Goal: Task Accomplishment & Management: Use online tool/utility

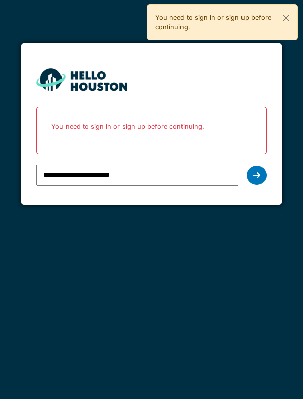
click at [266, 171] on div "**********" at bounding box center [151, 175] width 231 height 29
click at [262, 173] on div at bounding box center [256, 175] width 20 height 19
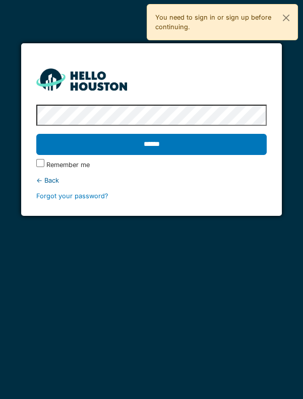
click at [36, 134] on input "******" at bounding box center [151, 144] width 231 height 21
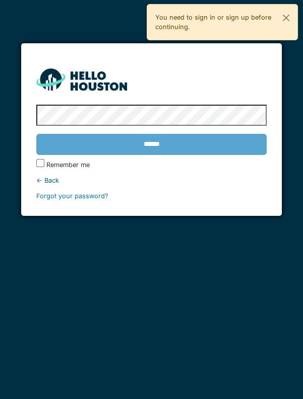
click at [147, 146] on div "******" at bounding box center [151, 144] width 231 height 29
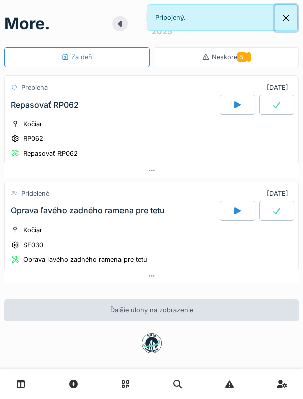
click at [288, 21] on button "Zatvoriť" at bounding box center [285, 18] width 23 height 27
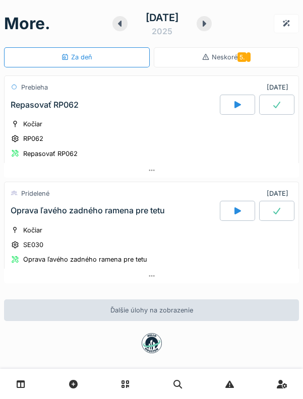
click at [118, 24] on icon at bounding box center [120, 24] width 4 height 6
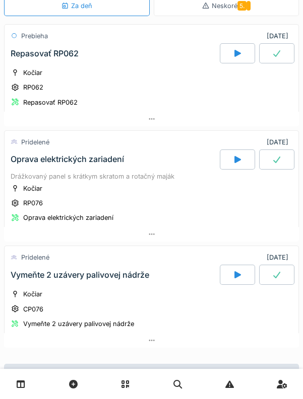
scroll to position [52, 0]
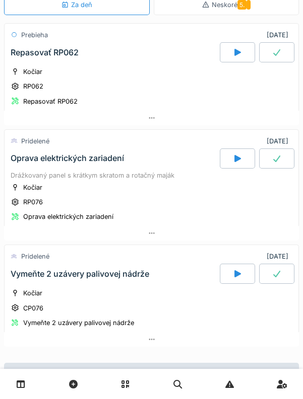
click at [90, 158] on font "Oprava elektrických zariadení" at bounding box center [67, 158] width 113 height 10
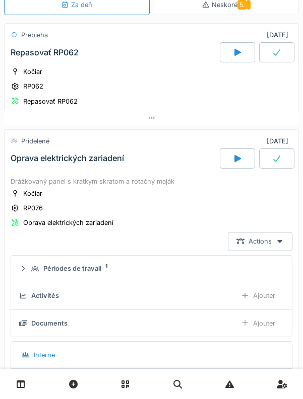
scroll to position [140, 0]
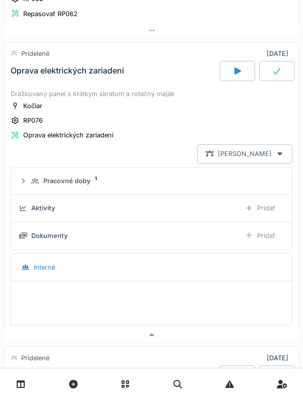
click at [281, 151] on icon at bounding box center [280, 154] width 8 height 7
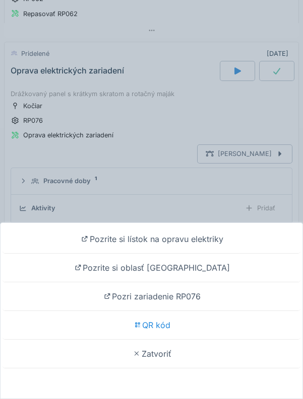
click at [157, 327] on font "QR kód" at bounding box center [156, 325] width 28 height 10
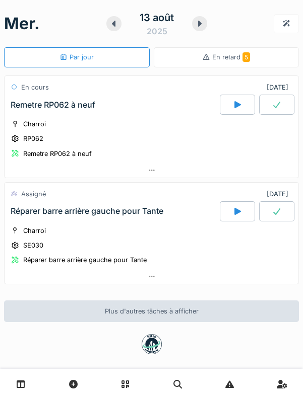
click at [110, 27] on icon at bounding box center [114, 24] width 10 height 8
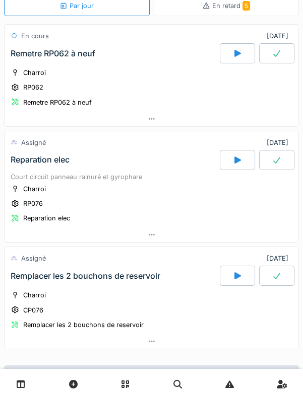
scroll to position [51, 0]
click at [236, 160] on icon at bounding box center [237, 160] width 7 height 7
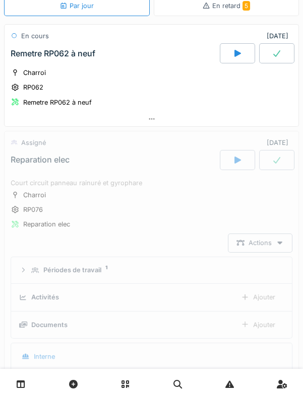
scroll to position [140, 0]
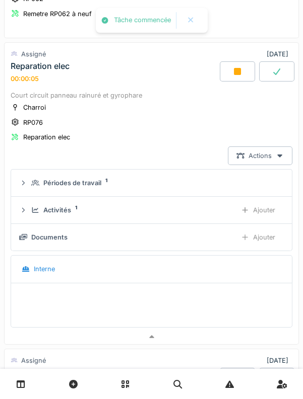
click at [286, 161] on div "Actions" at bounding box center [260, 156] width 64 height 19
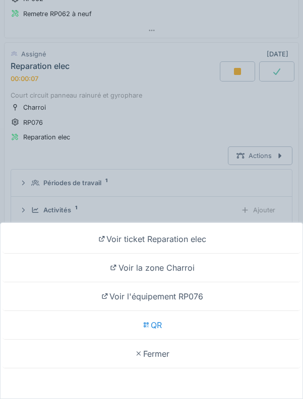
click at [167, 324] on div "QR" at bounding box center [152, 325] width 298 height 29
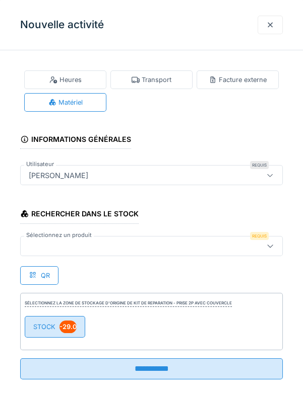
click at [57, 329] on div "STOCK -29.0" at bounding box center [55, 327] width 60 height 22
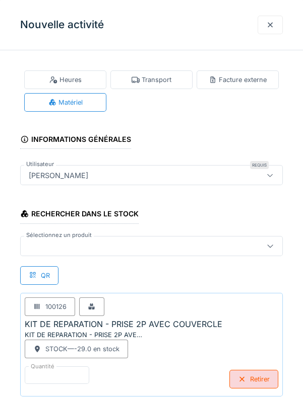
scroll to position [4, 0]
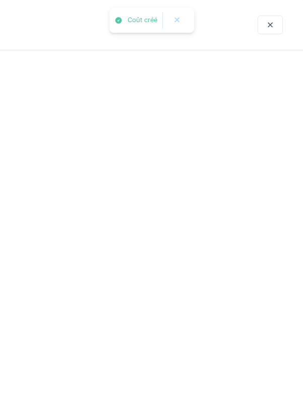
scroll to position [0, 0]
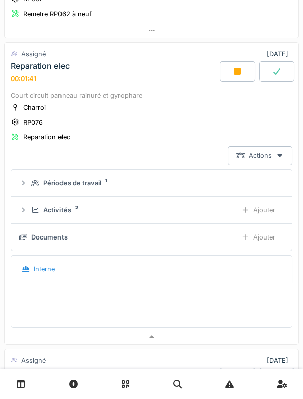
click at [280, 155] on icon at bounding box center [280, 156] width 8 height 7
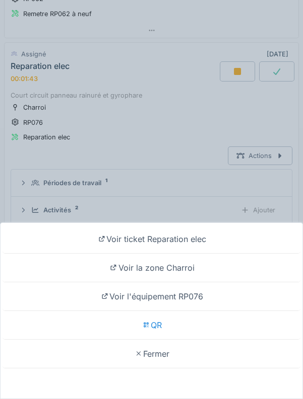
click at [167, 340] on div "QR" at bounding box center [152, 325] width 298 height 29
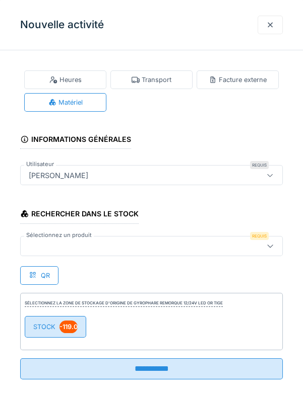
click at [42, 327] on div "STOCK -119.0" at bounding box center [55, 327] width 61 height 22
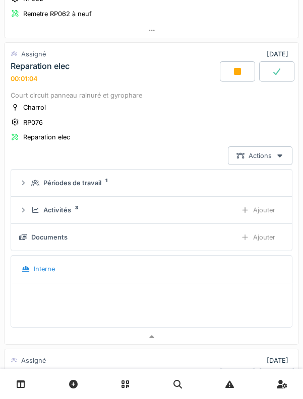
click at [238, 68] on icon at bounding box center [237, 71] width 7 height 7
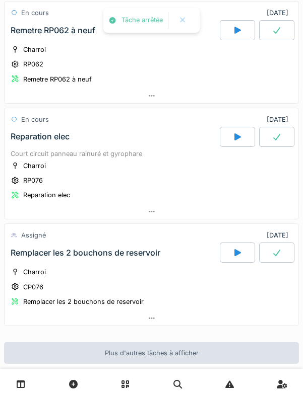
scroll to position [73, 0]
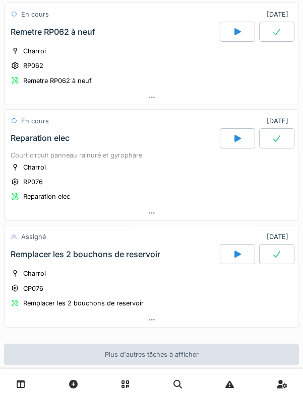
click at [272, 142] on div at bounding box center [276, 138] width 35 height 20
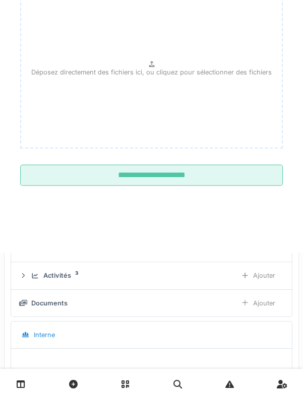
scroll to position [140, 0]
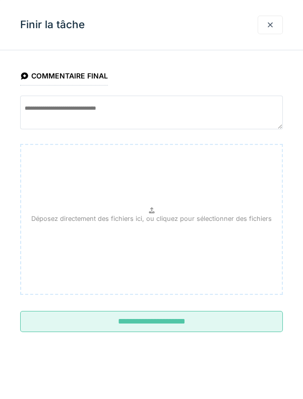
click at [153, 343] on div "**********" at bounding box center [151, 209] width 303 height 302
click at [155, 324] on input "**********" at bounding box center [151, 321] width 262 height 21
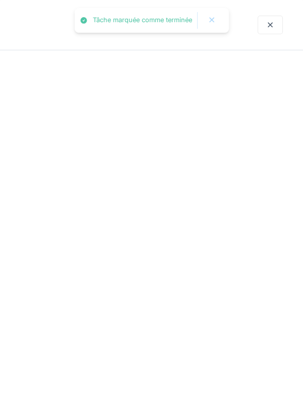
scroll to position [73, 0]
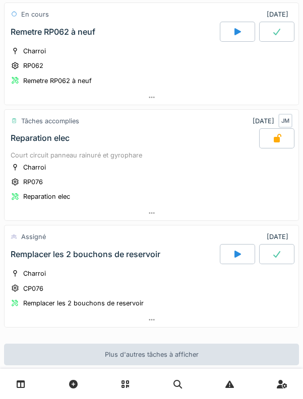
click at [270, 144] on div at bounding box center [276, 138] width 35 height 20
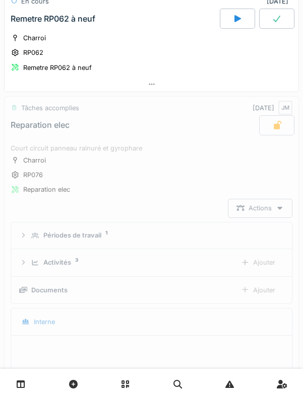
scroll to position [140, 0]
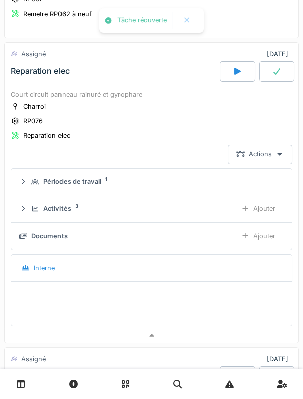
click at [280, 155] on div at bounding box center [280, 155] width 8 height 10
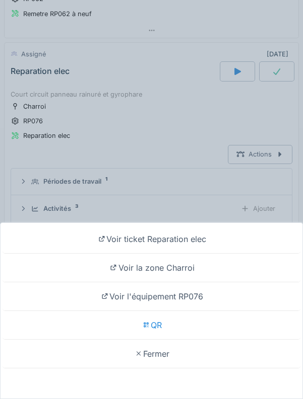
click at [170, 340] on div "QR" at bounding box center [152, 325] width 298 height 29
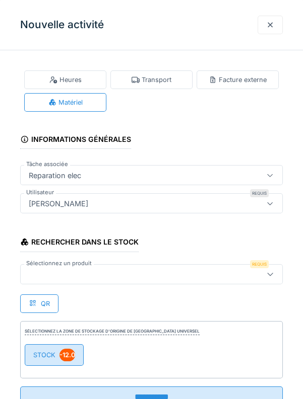
click at [51, 350] on div "STOCK -12.0" at bounding box center [54, 356] width 59 height 22
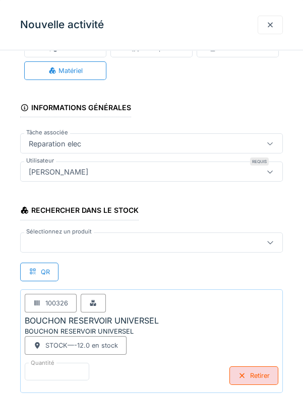
scroll to position [28, 0]
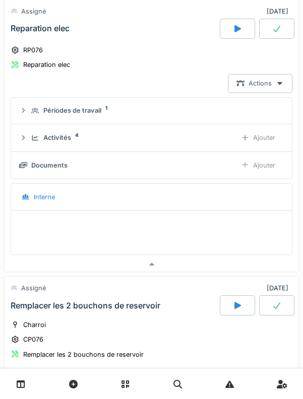
scroll to position [215, 0]
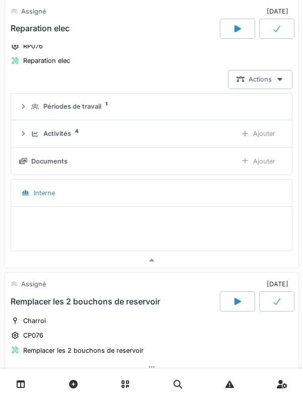
click at [281, 299] on icon at bounding box center [276, 302] width 10 height 8
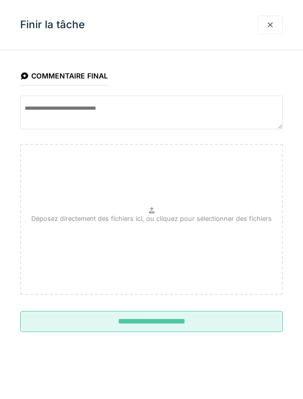
scroll to position [442, 0]
click at [188, 321] on input "**********" at bounding box center [151, 321] width 262 height 21
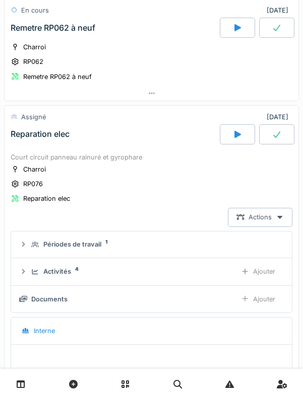
scroll to position [0, 0]
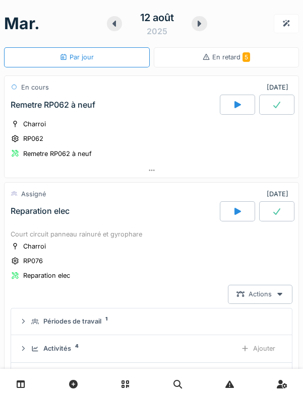
click at [113, 24] on icon at bounding box center [114, 24] width 4 height 6
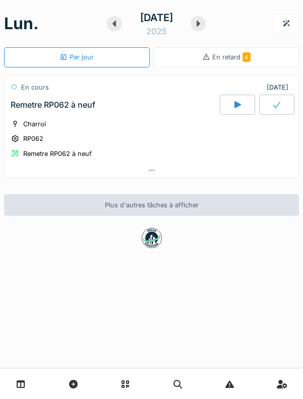
click at [198, 26] on icon at bounding box center [198, 24] width 10 height 8
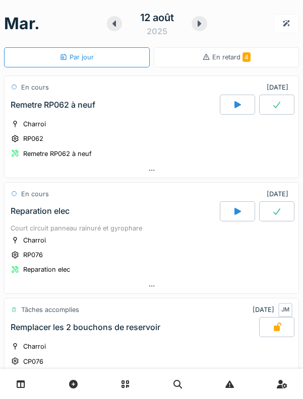
click at [199, 21] on icon at bounding box center [199, 24] width 4 height 6
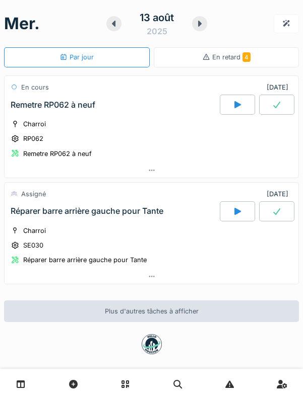
click at [272, 212] on icon at bounding box center [276, 212] width 10 height 8
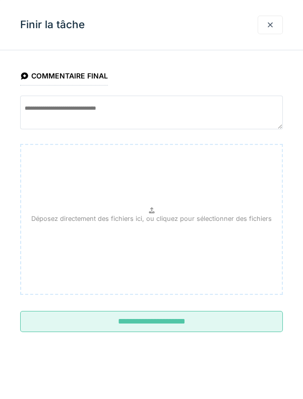
scroll to position [140, 0]
click at [166, 327] on input "**********" at bounding box center [151, 321] width 262 height 21
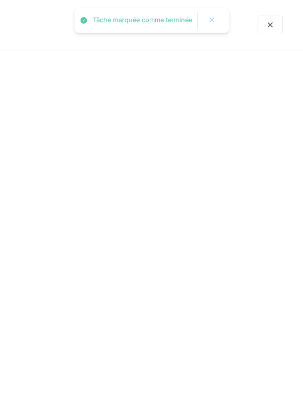
scroll to position [0, 0]
